Goal: Task Accomplishment & Management: Complete application form

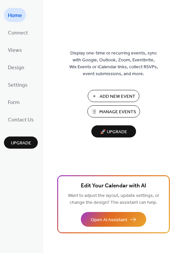
click at [115, 95] on span "Add New Event" at bounding box center [117, 96] width 36 height 7
click at [109, 94] on span "Add New Event" at bounding box center [117, 96] width 36 height 7
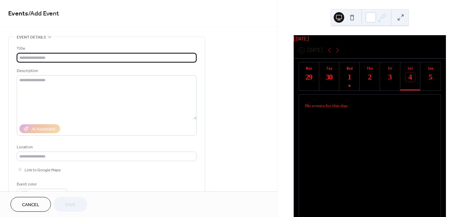
click at [22, 56] on input "text" at bounding box center [107, 58] width 180 height 10
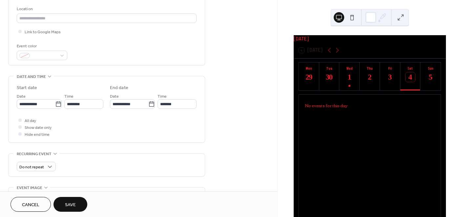
scroll to position [146, 0]
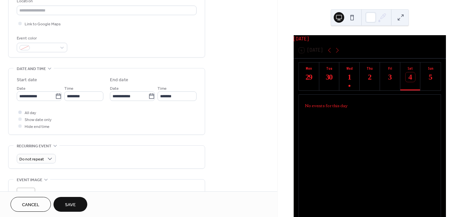
type input "**********"
click at [24, 113] on label "All day" at bounding box center [26, 112] width 19 height 7
click at [66, 207] on span "Save" at bounding box center [70, 204] width 11 height 7
